Goal: Find contact information: Obtain details needed to contact an individual or organization

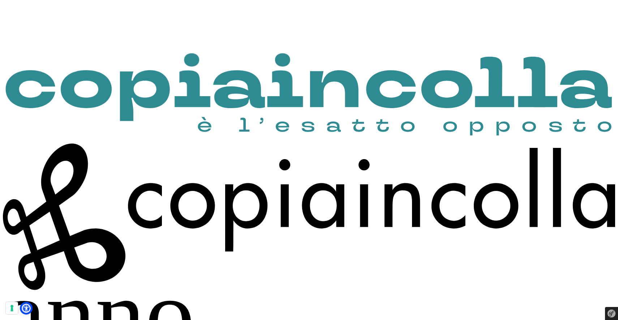
scroll to position [651, 0]
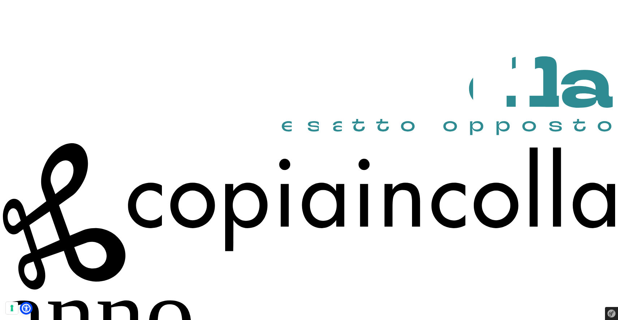
drag, startPoint x: 209, startPoint y: 225, endPoint x: 135, endPoint y: 188, distance: 82.4
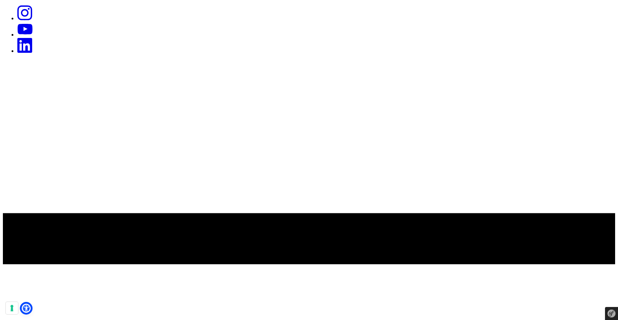
scroll to position [0, 0]
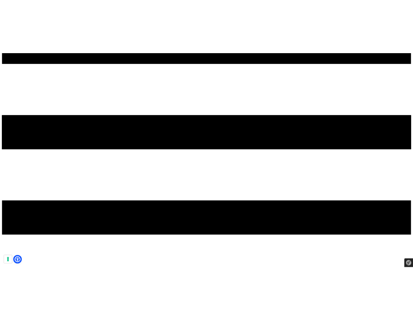
scroll to position [212, 0]
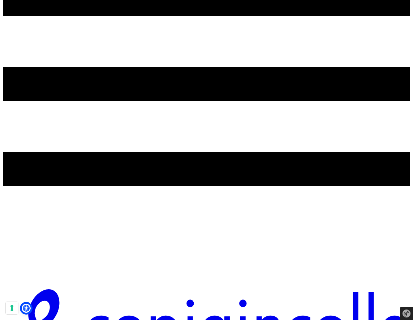
scroll to position [144, 0]
